Goal: Transaction & Acquisition: Purchase product/service

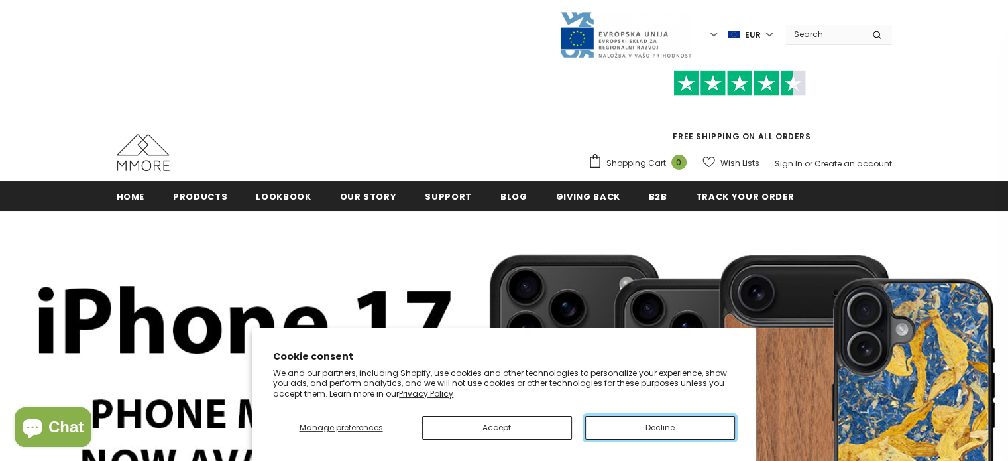
click at [638, 432] on button "Decline" at bounding box center [660, 428] width 150 height 24
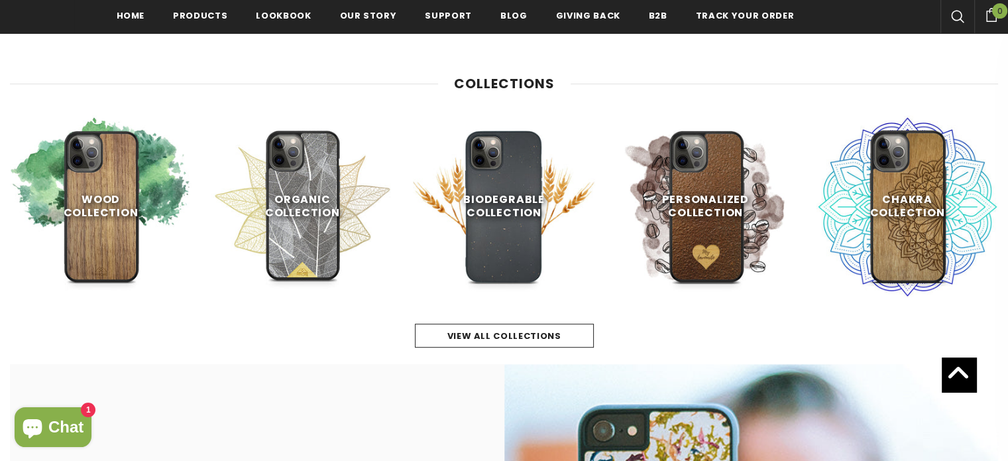
scroll to position [604, 0]
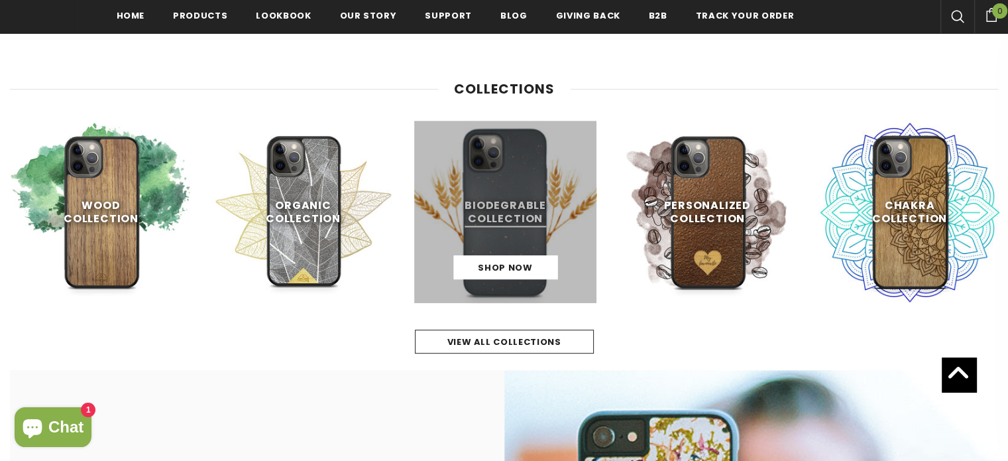
click at [511, 218] on link at bounding box center [505, 212] width 182 height 182
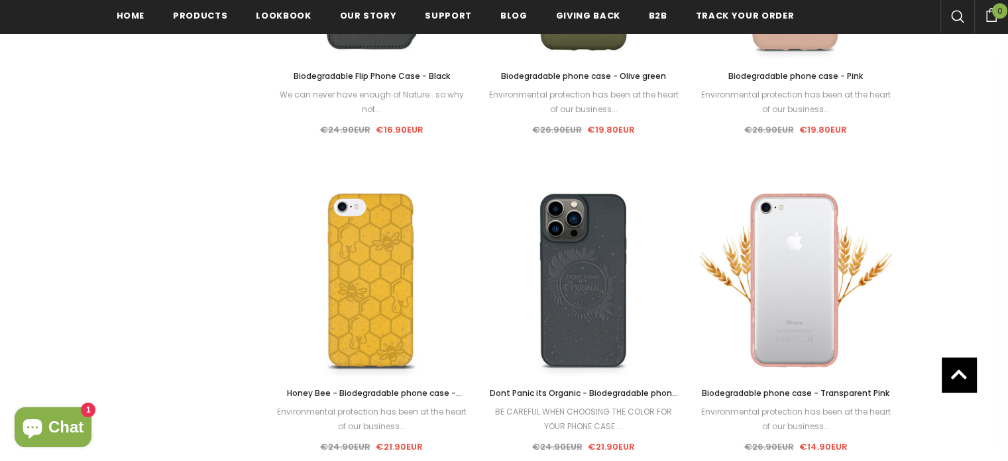
scroll to position [1413, 0]
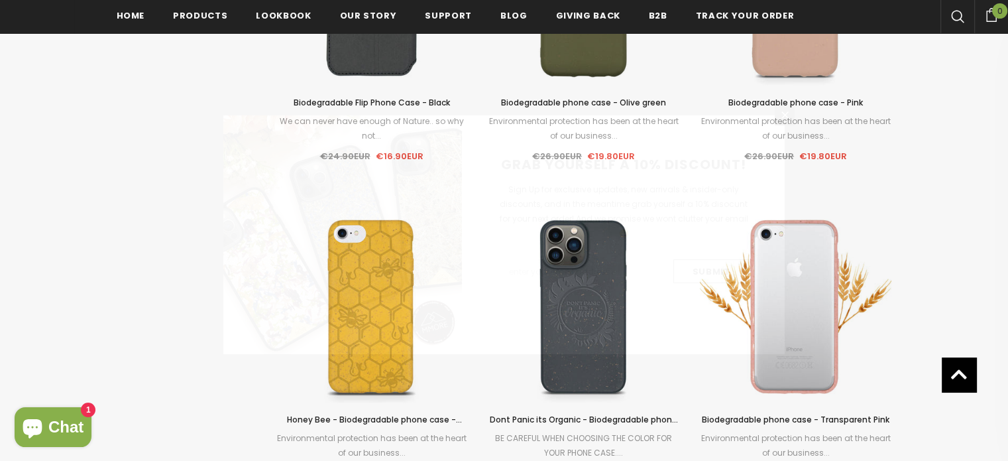
click at [709, 198] on span "Sign Up for exclusive updates, new arrivals & insider-only discounts, and in th…" at bounding box center [624, 211] width 249 height 55
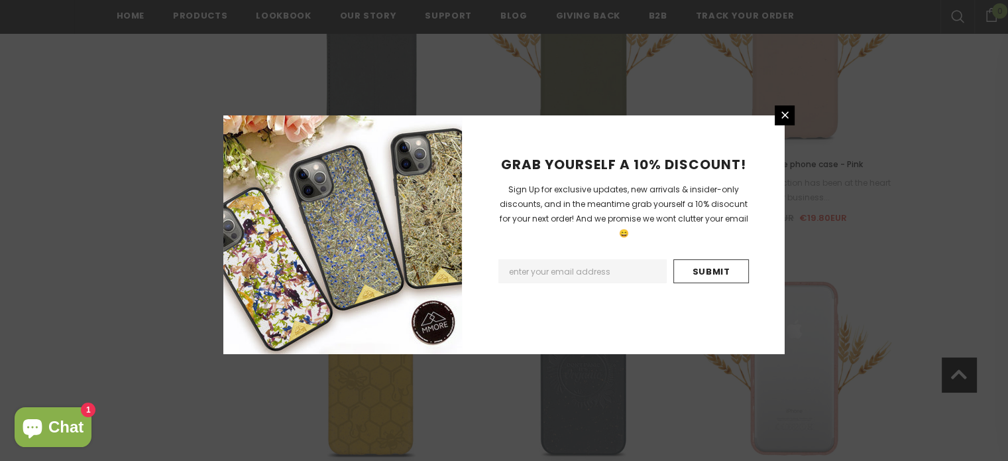
scroll to position [1347, 0]
click at [782, 114] on icon at bounding box center [784, 114] width 11 height 11
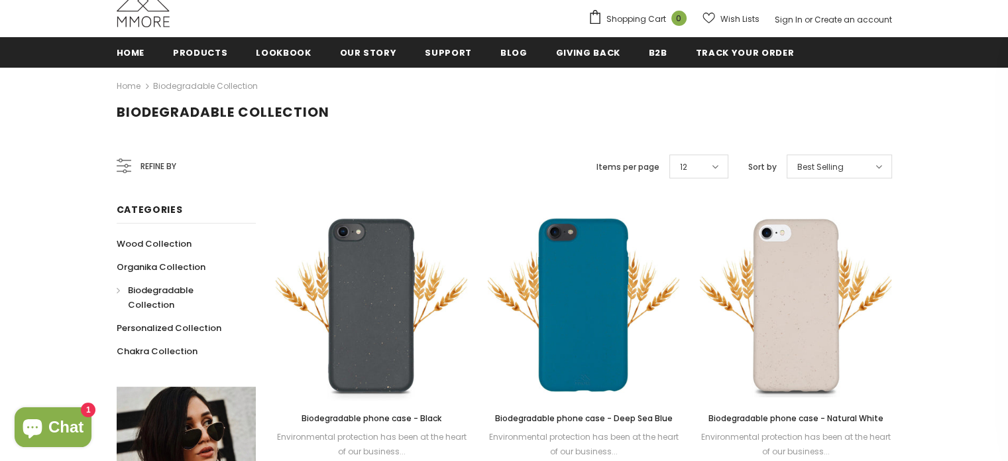
scroll to position [145, 0]
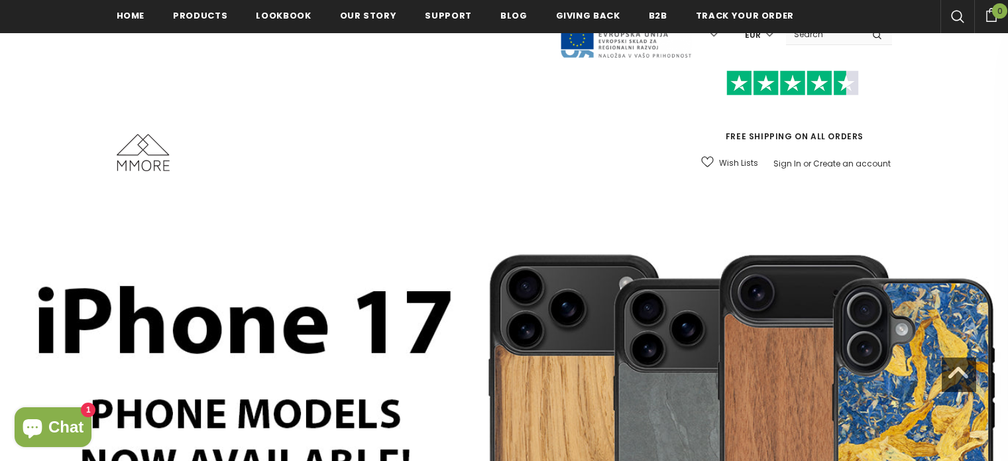
scroll to position [602, 0]
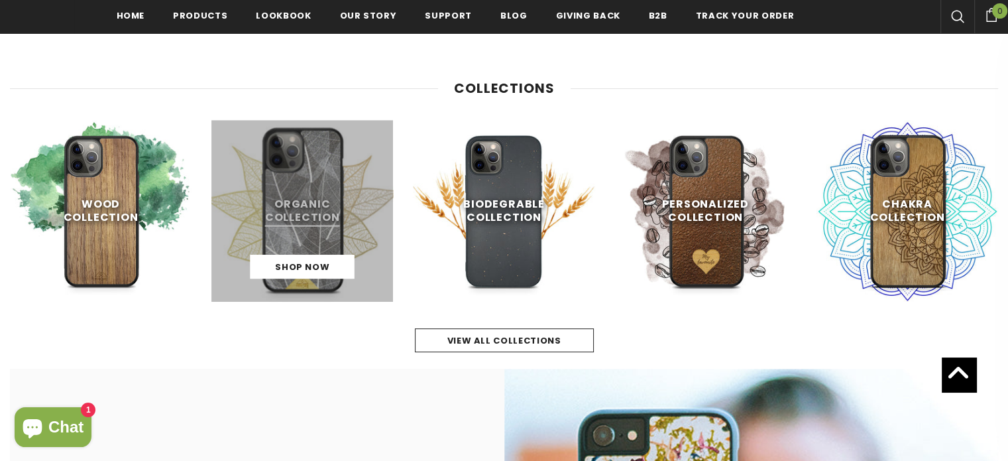
click at [308, 235] on link at bounding box center [302, 211] width 182 height 182
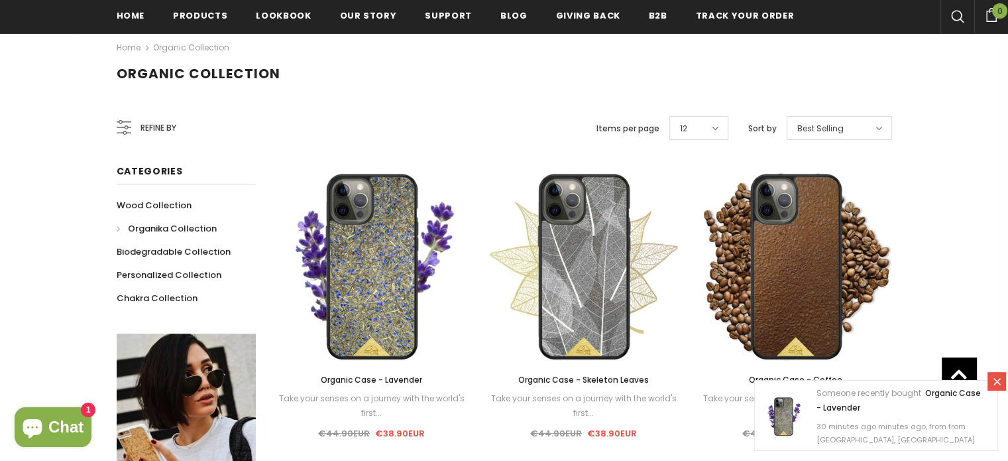
scroll to position [180, 0]
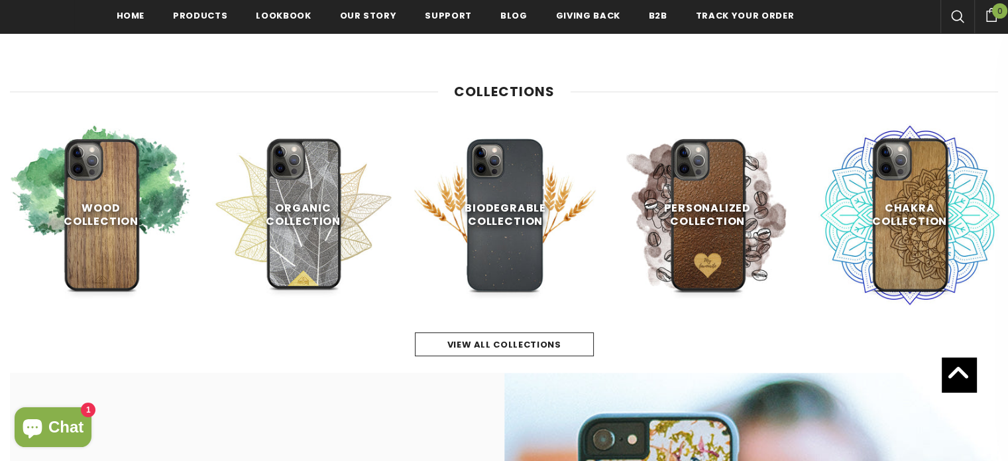
scroll to position [608, 0]
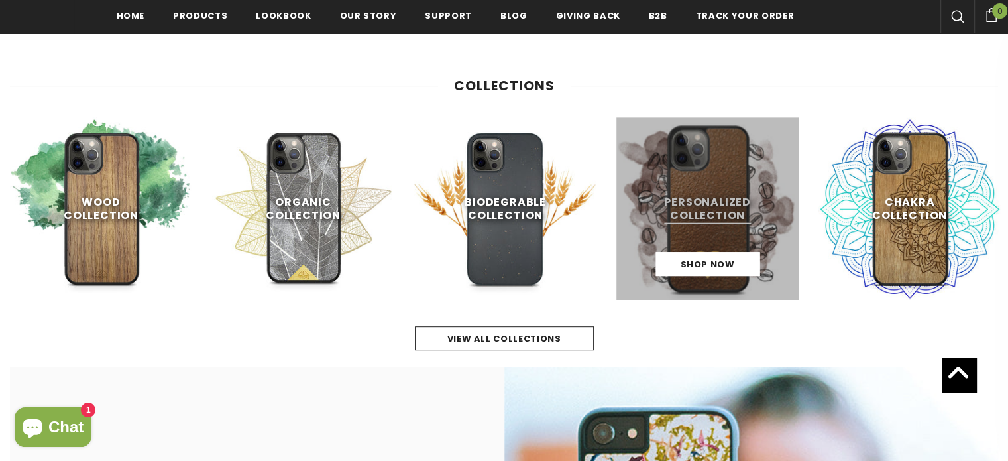
click at [728, 172] on link at bounding box center [707, 208] width 182 height 182
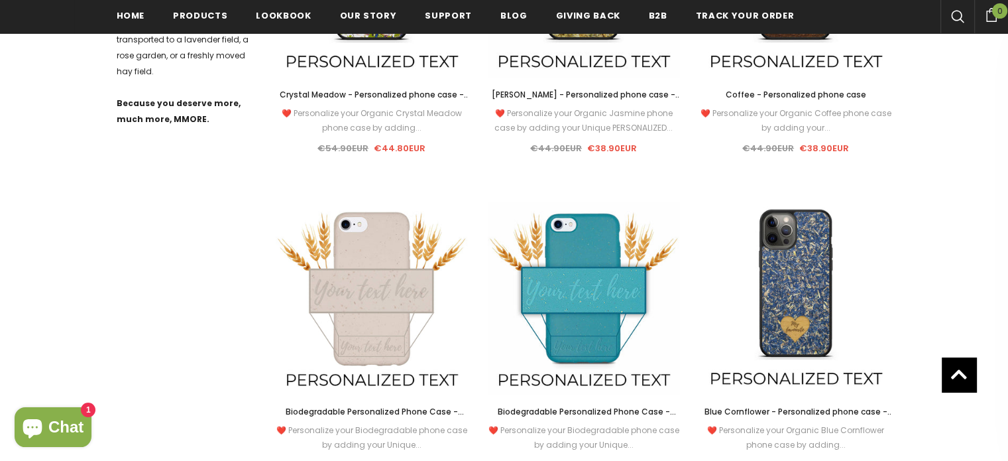
scroll to position [777, 0]
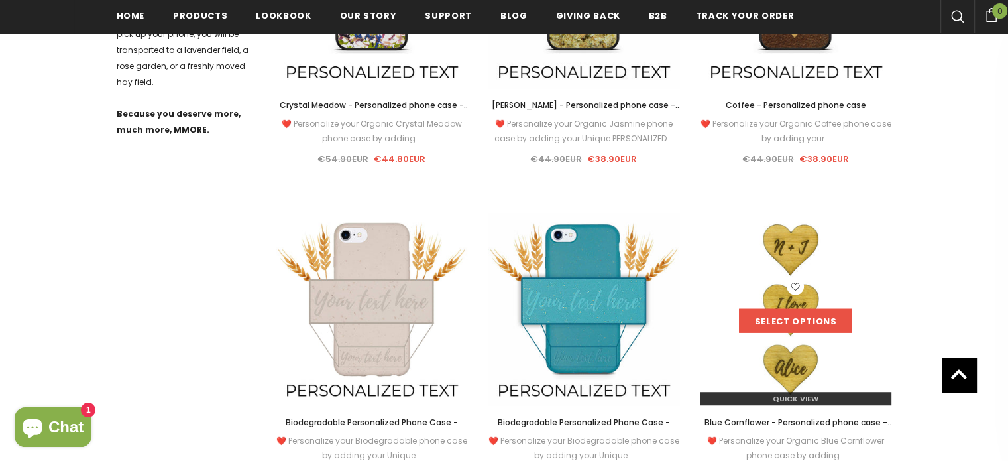
click at [787, 317] on link "Select options" at bounding box center [795, 321] width 113 height 24
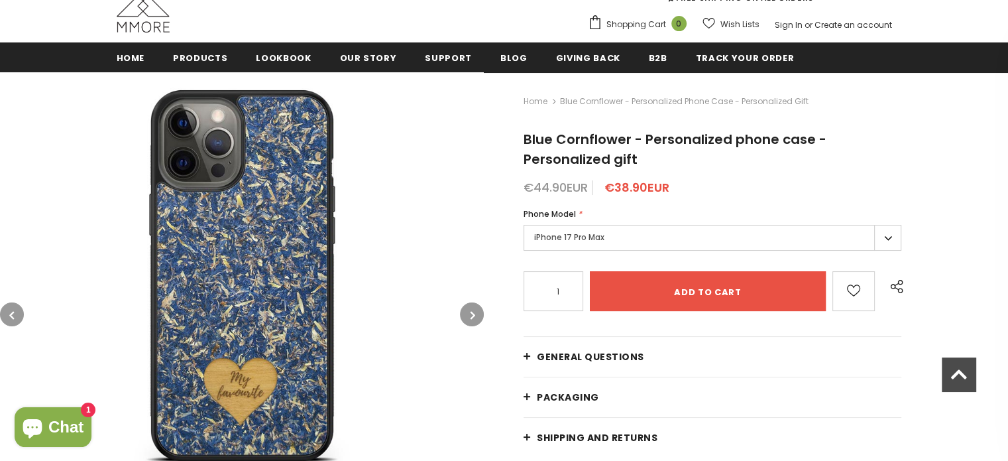
scroll to position [125, 0]
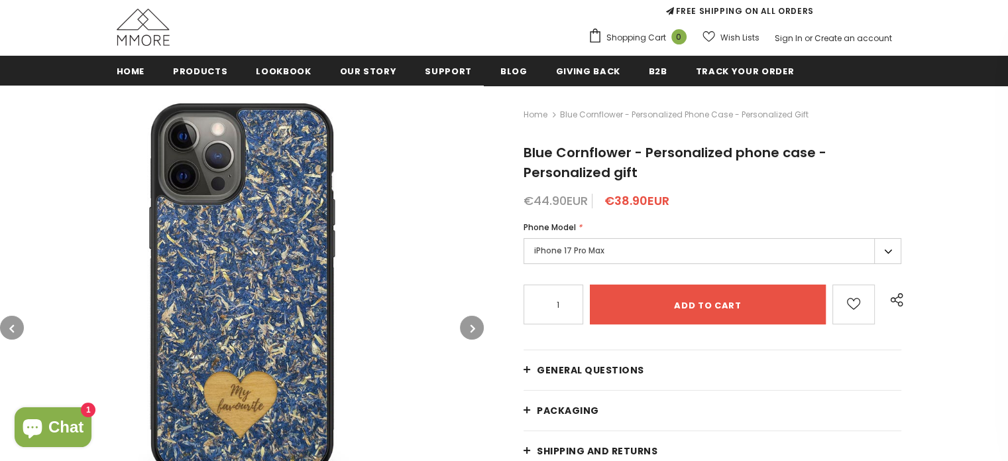
click at [887, 244] on label "iPhone 17 Pro Max" at bounding box center [713, 251] width 378 height 26
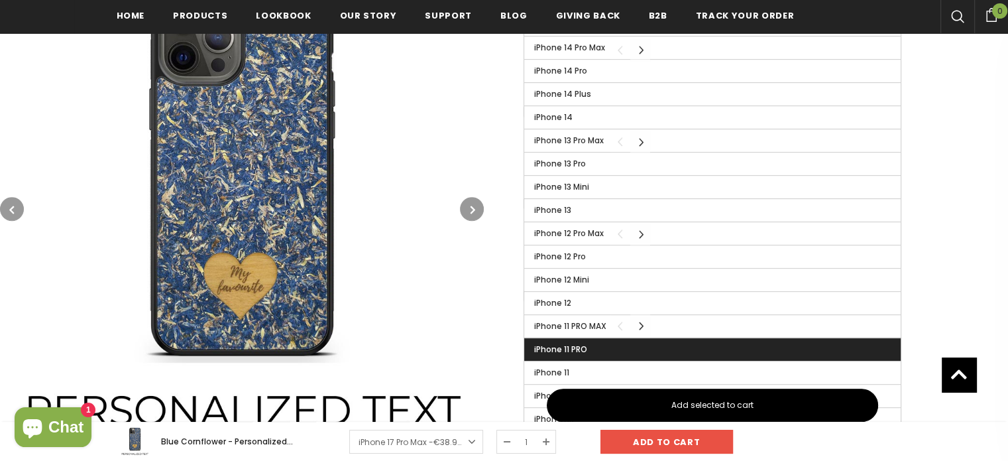
scroll to position [753, 0]
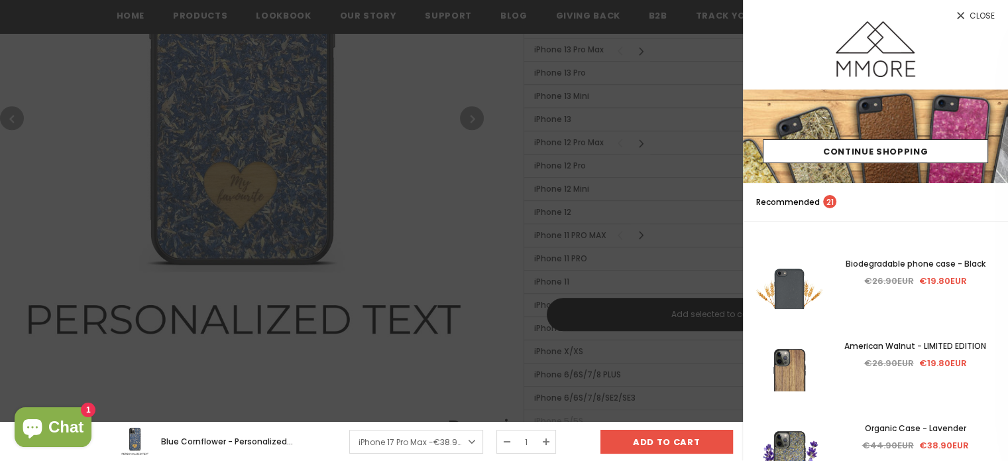
click at [986, 9] on link "Close" at bounding box center [875, 10] width 265 height 21
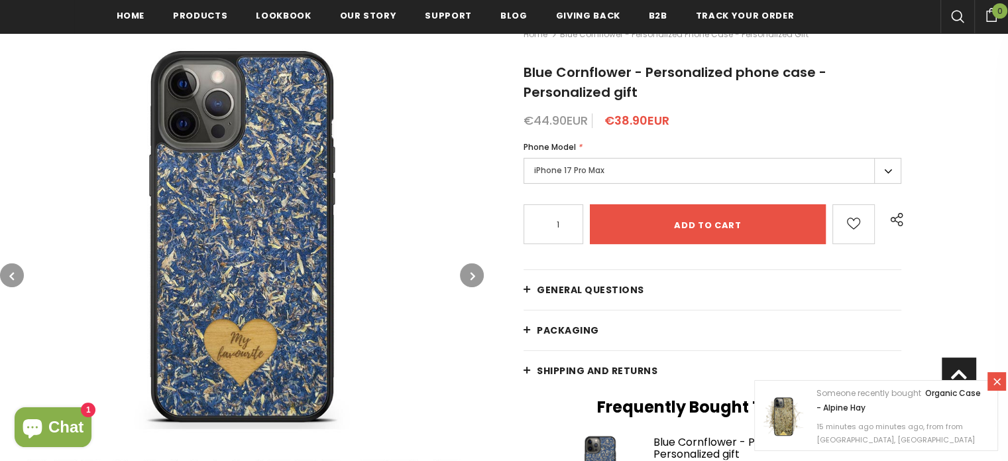
scroll to position [217, 0]
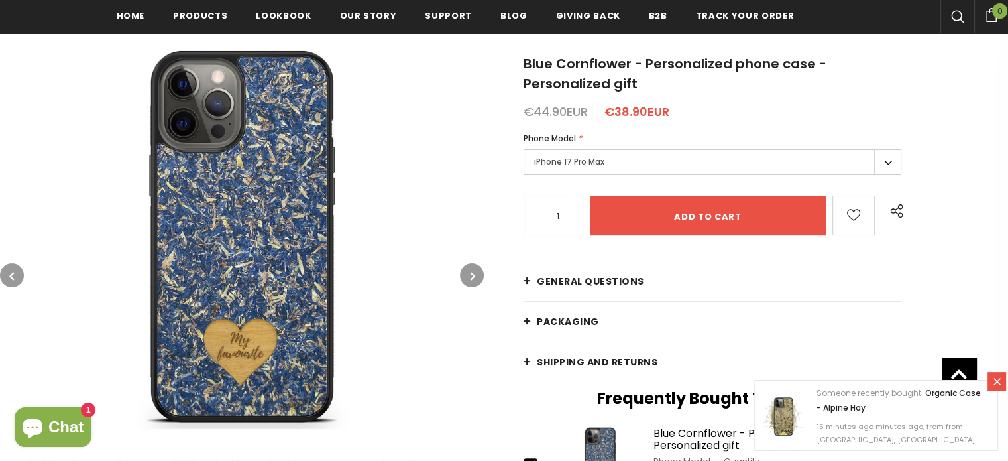
click at [748, 164] on label "iPhone 17 Pro Max" at bounding box center [713, 162] width 378 height 26
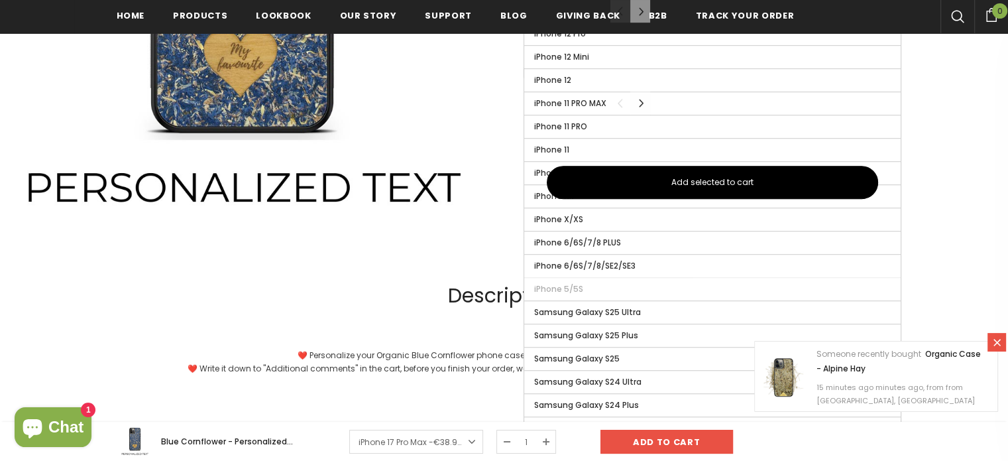
scroll to position [877, 0]
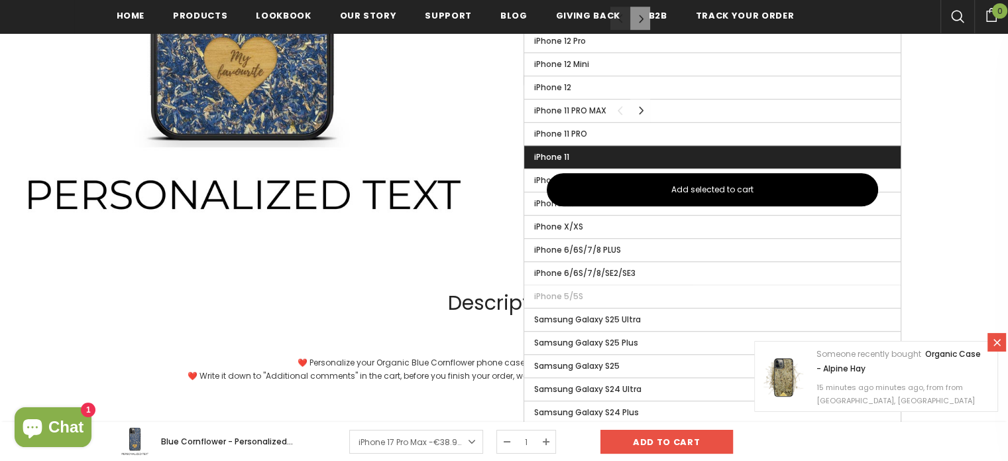
click at [587, 148] on label "iPhone 11" at bounding box center [712, 157] width 376 height 23
click at [0, 0] on input "iPhone 11" at bounding box center [0, 0] width 0 height 0
click at [599, 151] on label "iPhone 11" at bounding box center [712, 157] width 376 height 23
click at [0, 0] on input "iPhone 11" at bounding box center [0, 0] width 0 height 0
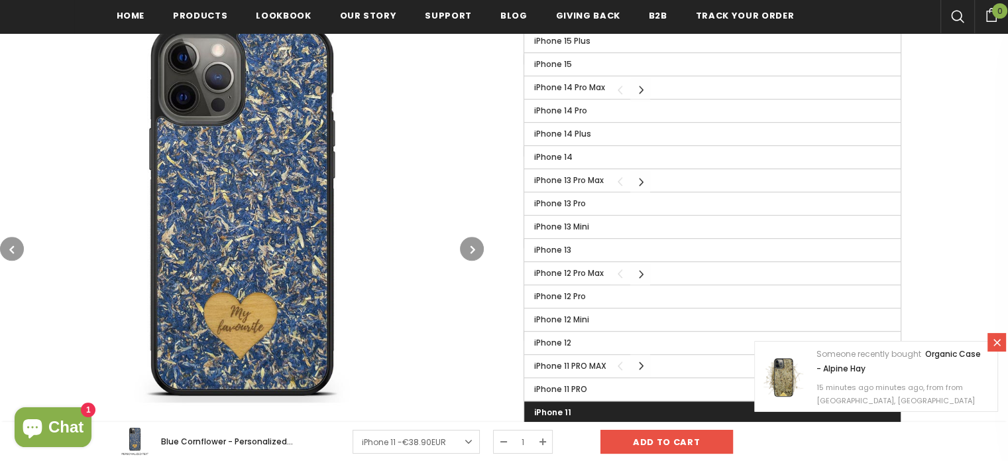
scroll to position [623, 0]
click at [578, 407] on label "iPhone 11" at bounding box center [712, 411] width 376 height 23
click at [0, 0] on input "iPhone 11" at bounding box center [0, 0] width 0 height 0
click at [997, 341] on icon at bounding box center [996, 342] width 7 height 7
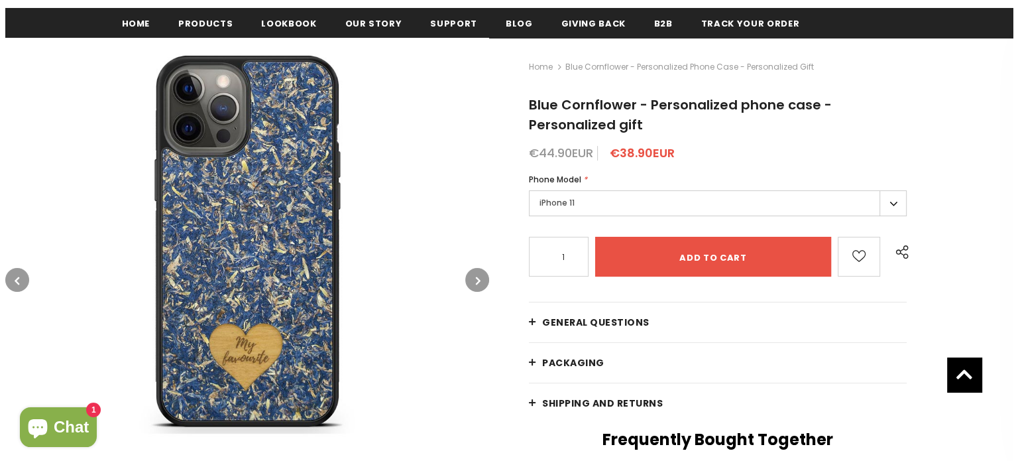
scroll to position [172, 0]
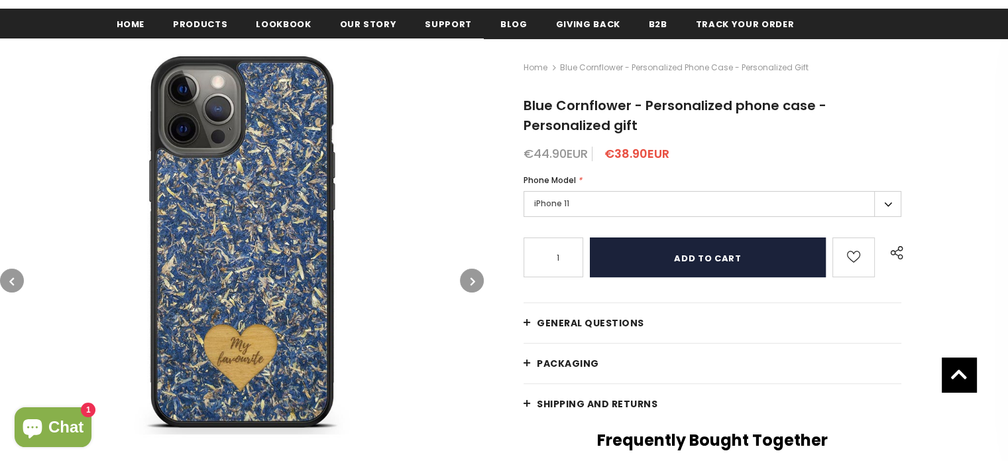
click at [634, 254] on input "Add to cart" at bounding box center [708, 257] width 236 height 40
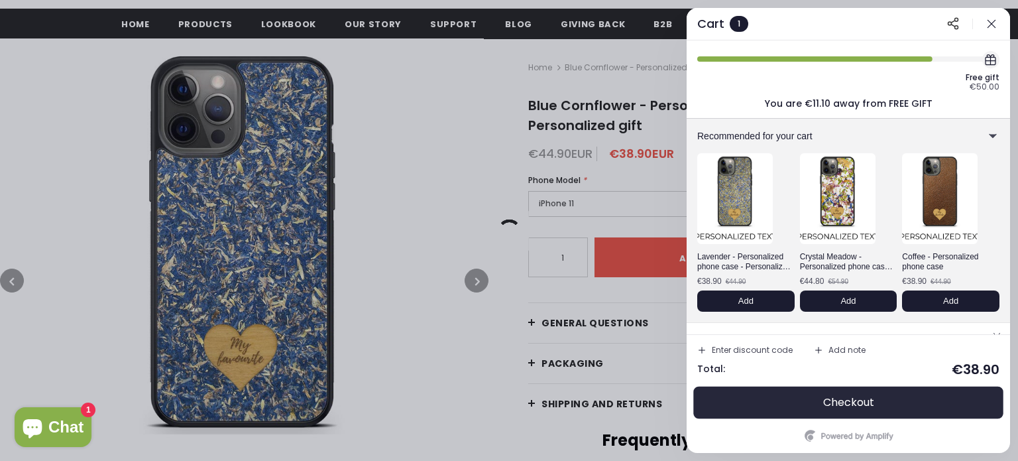
click at [813, 410] on button "Checkout" at bounding box center [848, 402] width 302 height 32
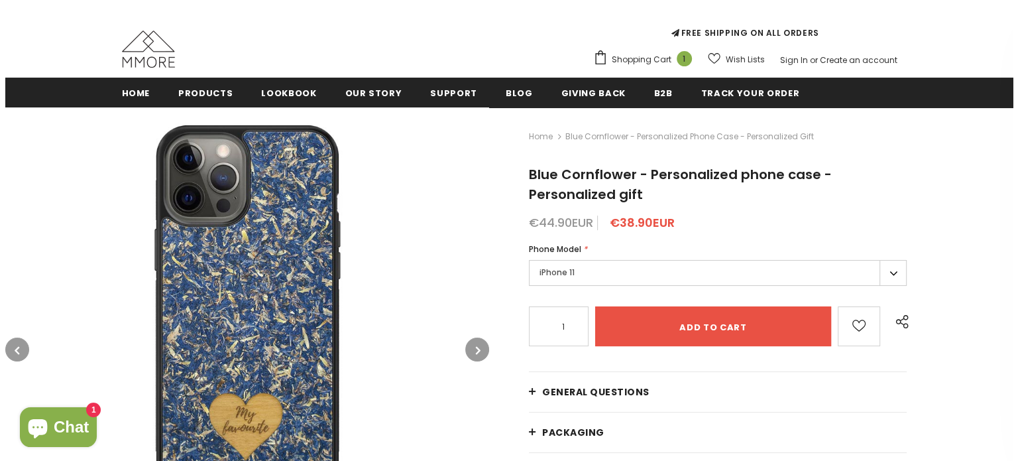
scroll to position [103, 0]
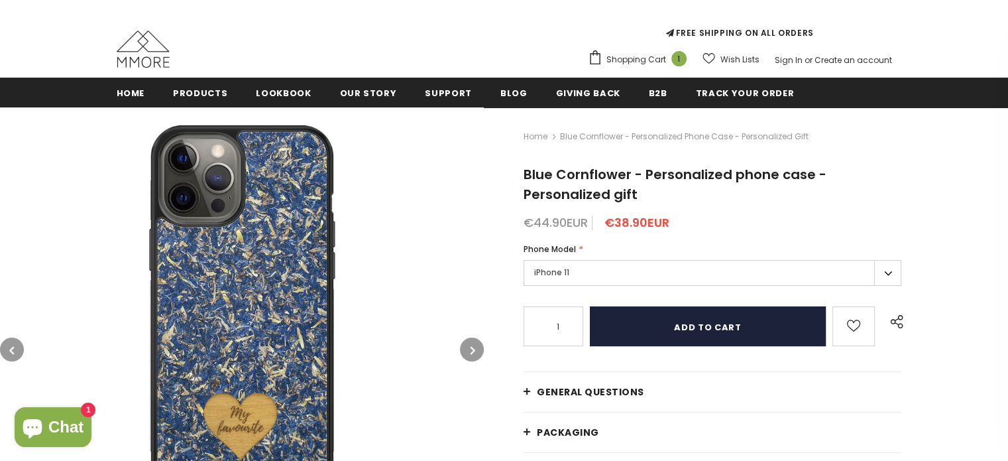
click at [720, 327] on input "Add to cart" at bounding box center [708, 326] width 236 height 40
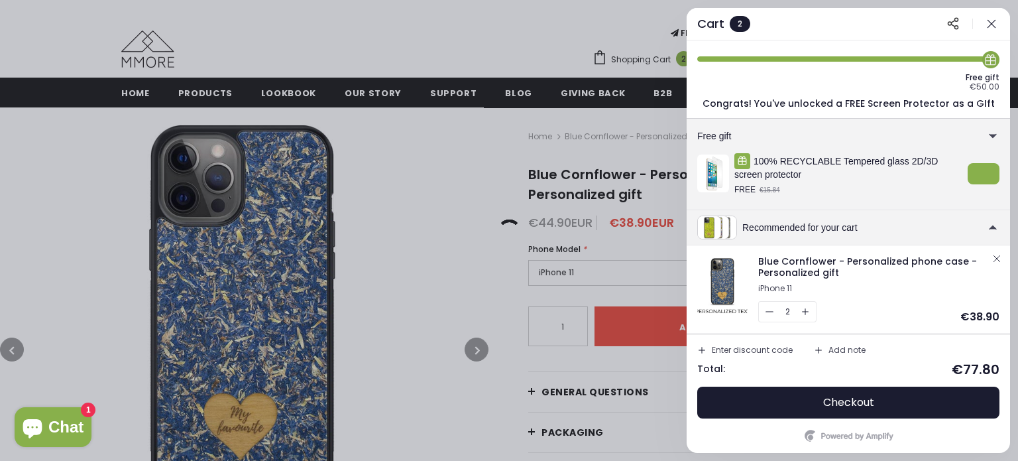
click at [771, 310] on icon "button" at bounding box center [769, 311] width 11 height 11
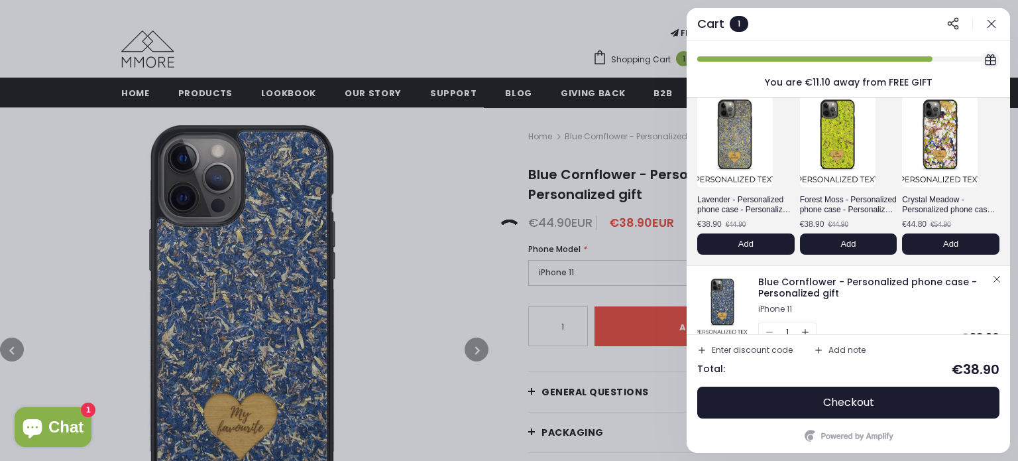
scroll to position [76, 0]
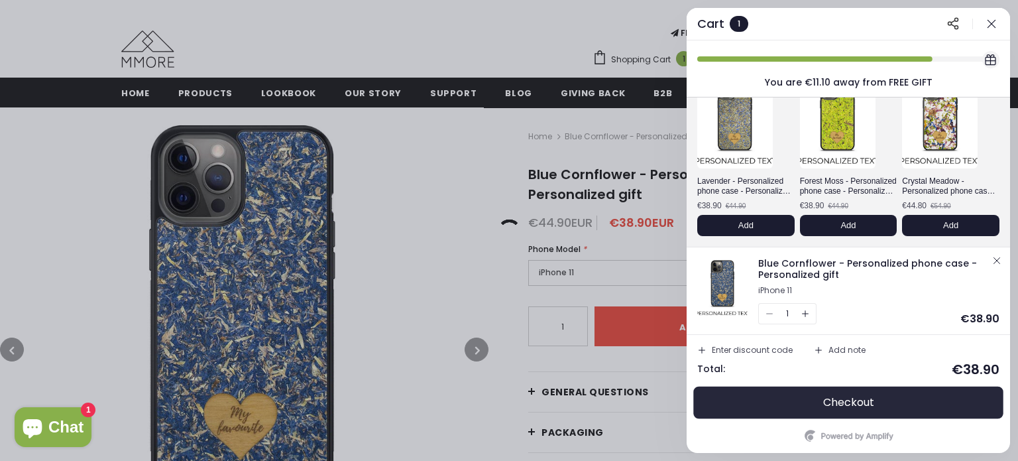
click at [820, 405] on button "Checkout" at bounding box center [848, 402] width 302 height 32
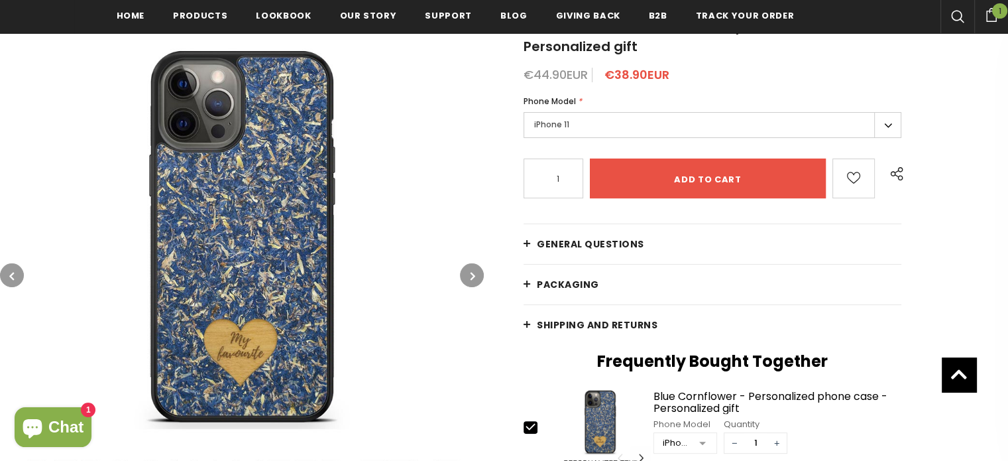
scroll to position [302, 0]
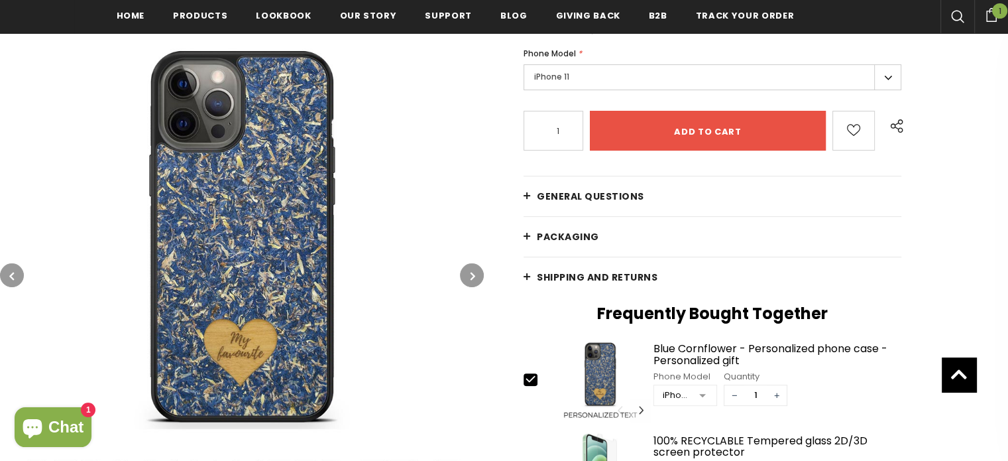
click at [990, 23] on div "Shopping Cart 1 Close Your bag 1 items Your cart is currently empty. Continue S…" at bounding box center [991, 14] width 34 height 28
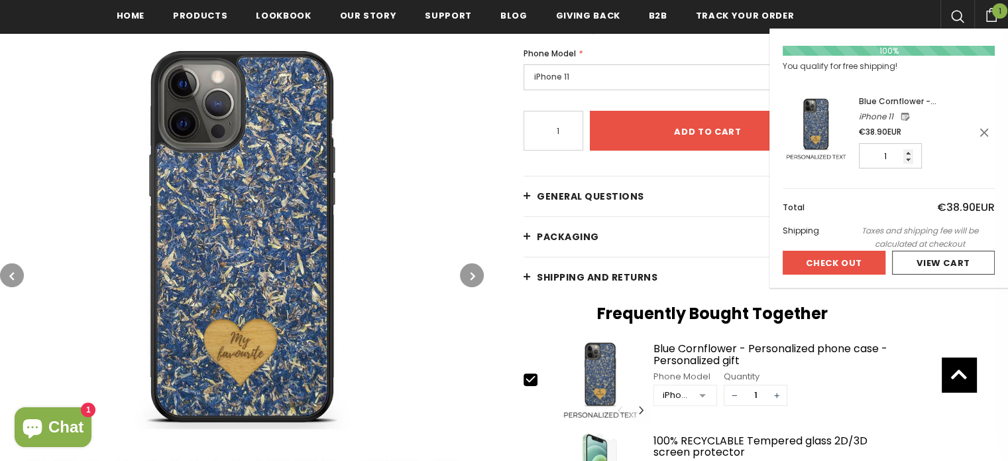
click at [828, 265] on button "Check Out" at bounding box center [834, 263] width 103 height 24
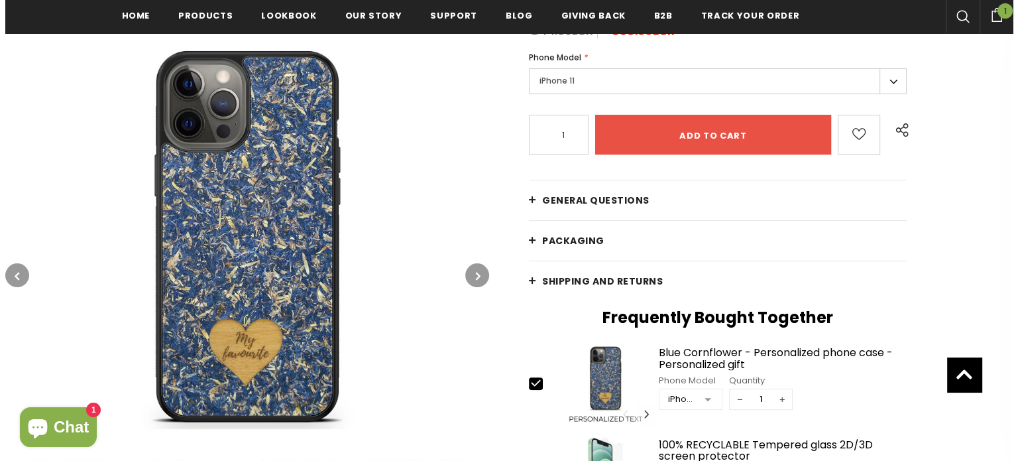
scroll to position [292, 0]
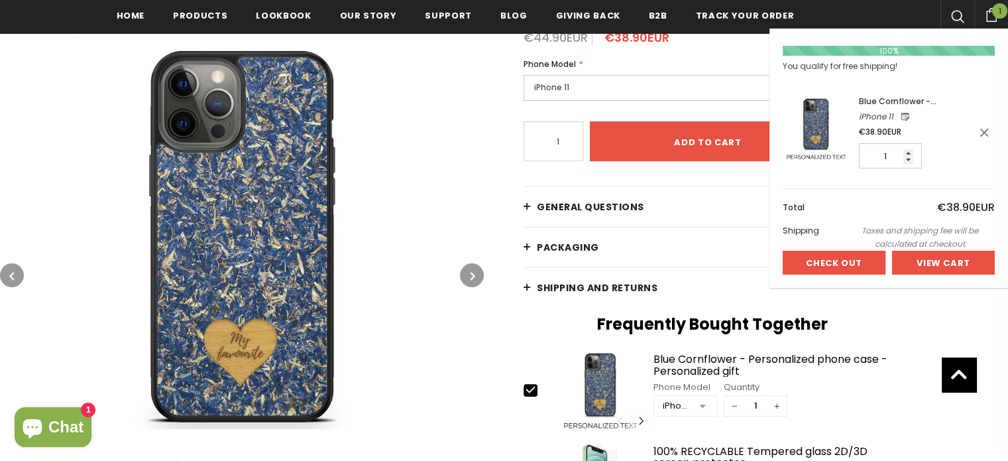
click at [924, 262] on div at bounding box center [943, 262] width 101 height 23
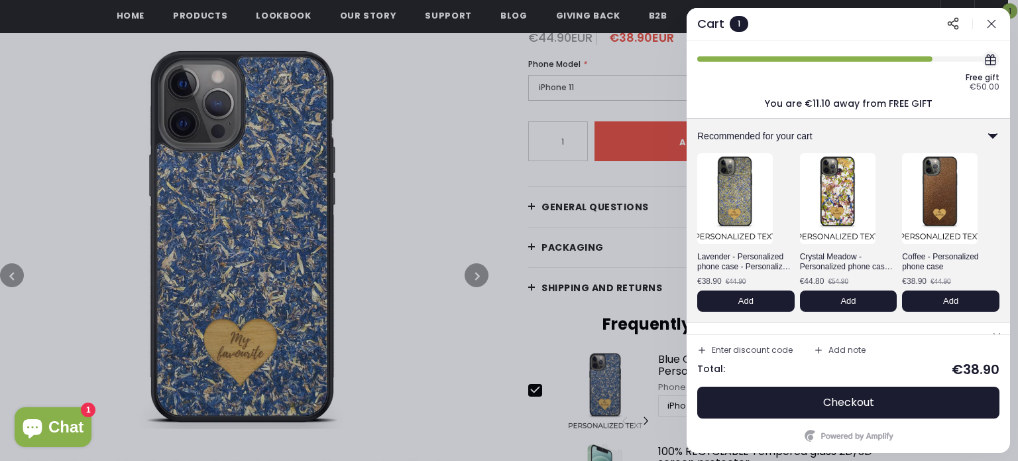
scroll to position [76, 0]
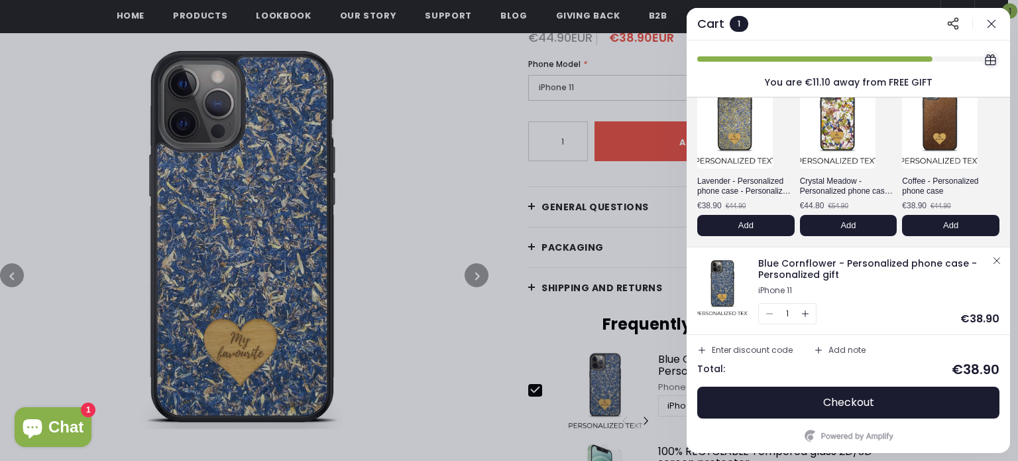
click at [840, 348] on div "Add note" at bounding box center [846, 350] width 37 height 8
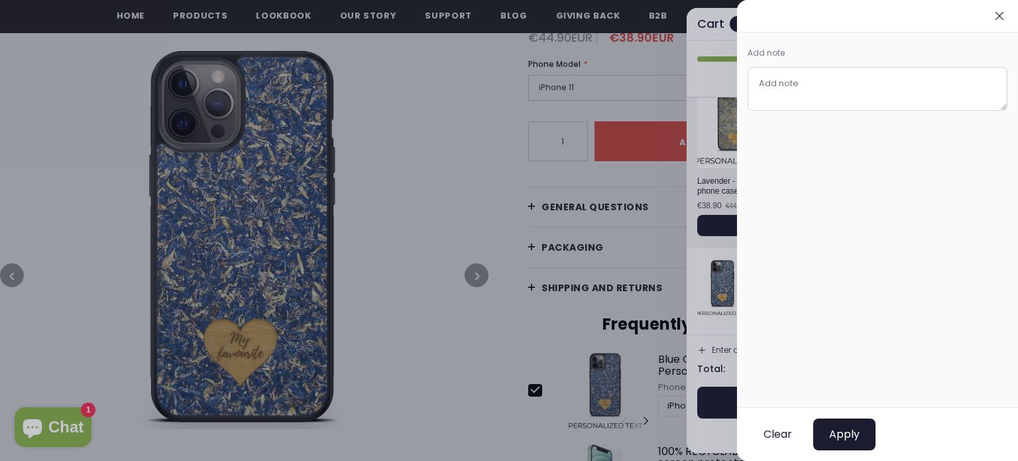
click at [761, 77] on textarea at bounding box center [878, 89] width 260 height 44
type textarea "JLR équipe de choc !"
click at [848, 429] on span "Apply" at bounding box center [844, 433] width 30 height 13
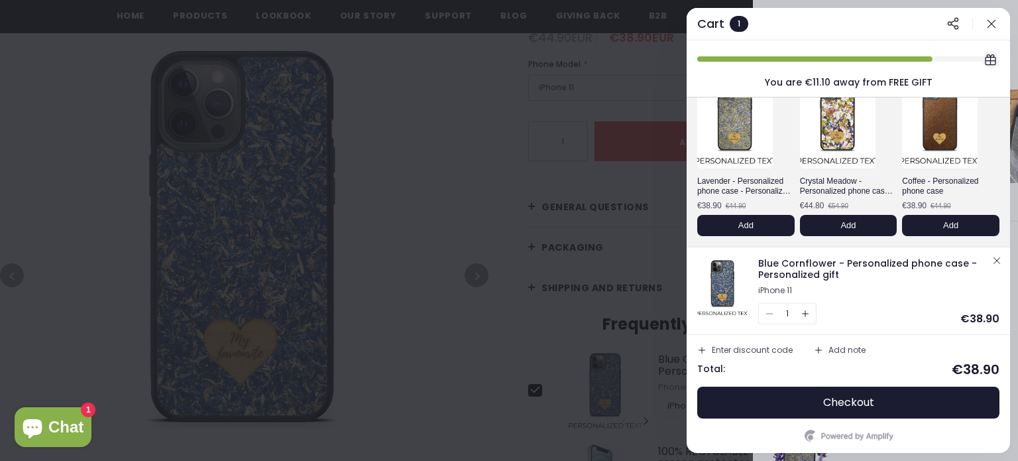
click at [844, 347] on div "Add note" at bounding box center [846, 350] width 37 height 8
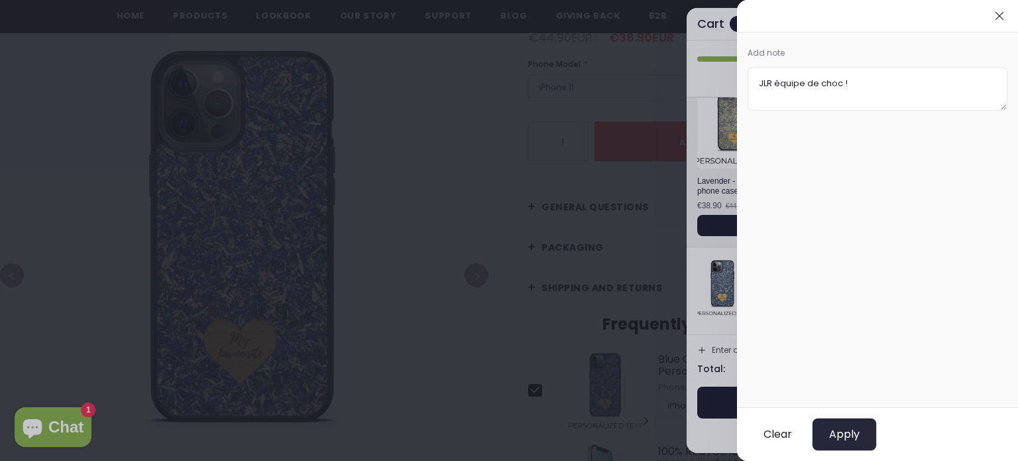
click at [851, 434] on span "Apply" at bounding box center [844, 433] width 30 height 13
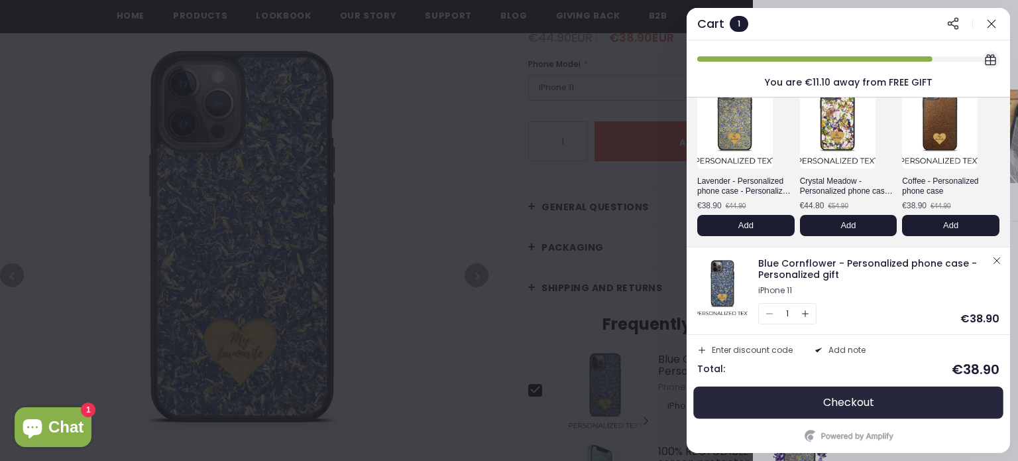
click at [836, 402] on span "Checkout" at bounding box center [848, 402] width 51 height 13
